Goal: Use online tool/utility: Utilize a website feature to perform a specific function

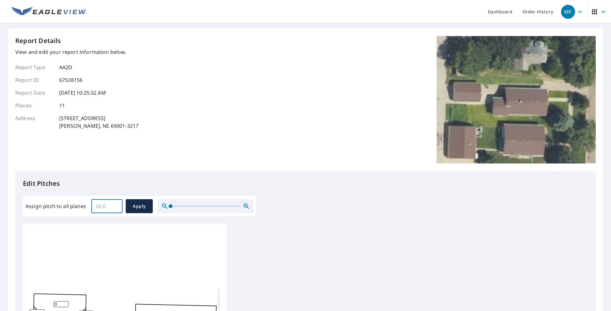
click at [108, 211] on input "Assign pitch to all planes" at bounding box center [106, 206] width 31 height 18
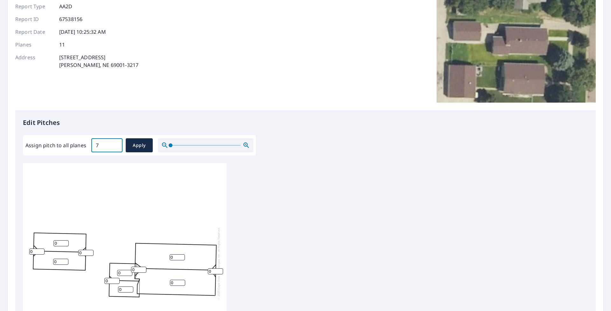
scroll to position [64, 0]
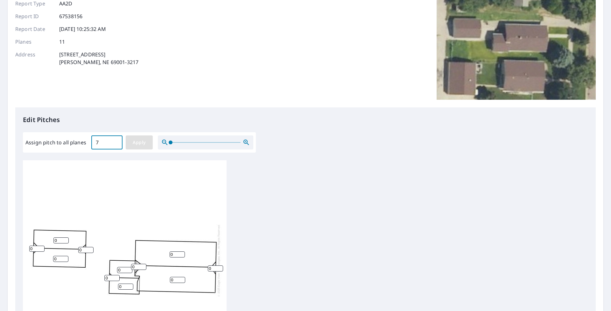
type input "7"
click at [142, 145] on span "Apply" at bounding box center [139, 143] width 17 height 8
type input "7"
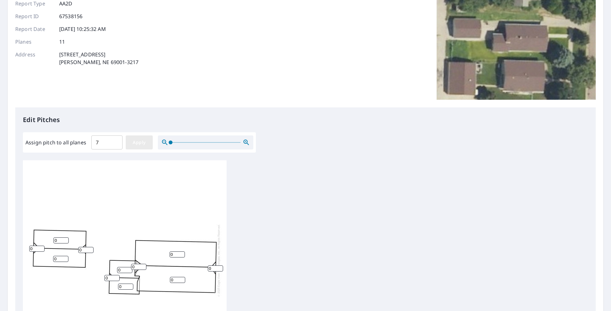
type input "7"
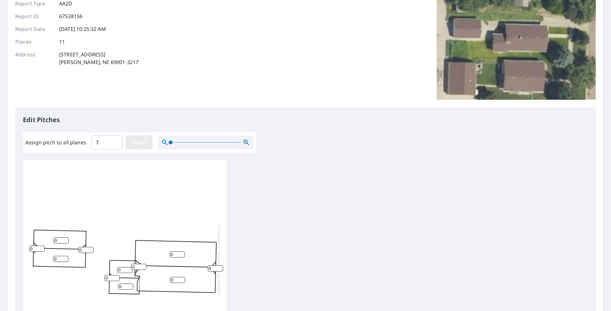
type input "7"
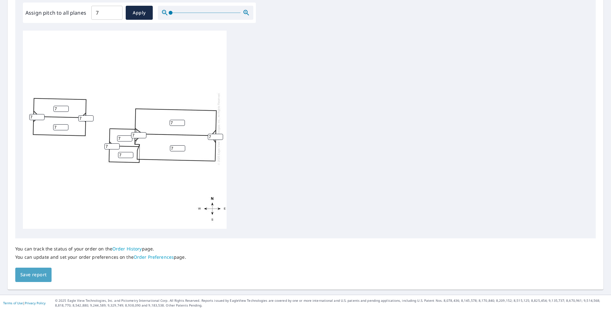
click at [39, 274] on span "Save report" at bounding box center [33, 275] width 26 height 8
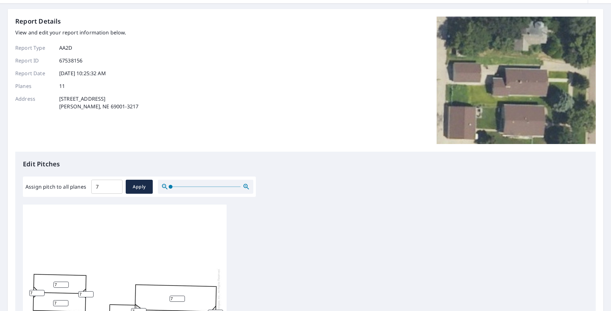
scroll to position [0, 0]
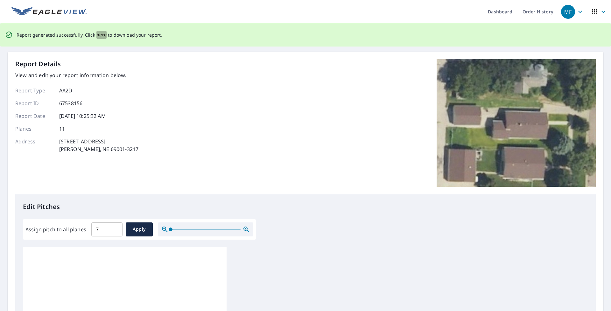
click at [101, 35] on span "here" at bounding box center [101, 35] width 11 height 8
